Goal: Navigation & Orientation: Go to known website

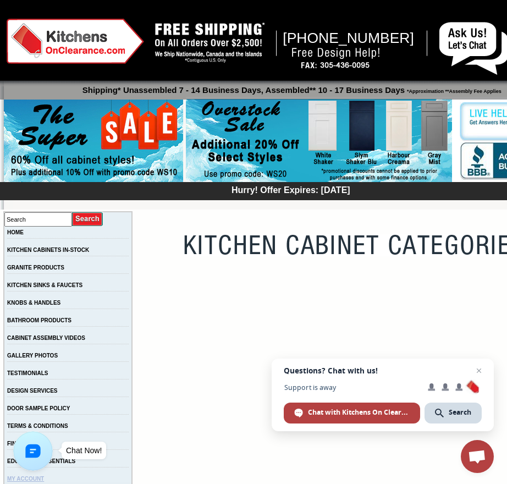
click at [36, 479] on link "MY ACCOUNT" at bounding box center [25, 479] width 37 height 6
